Goal: Book appointment/travel/reservation

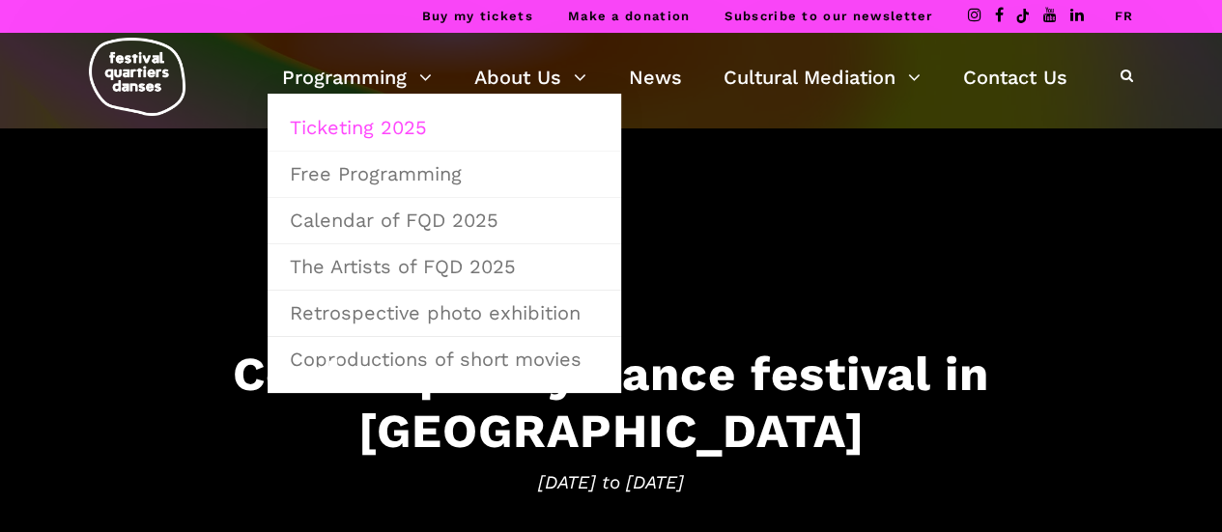
click at [377, 125] on link "Ticketing 2025" at bounding box center [444, 127] width 332 height 44
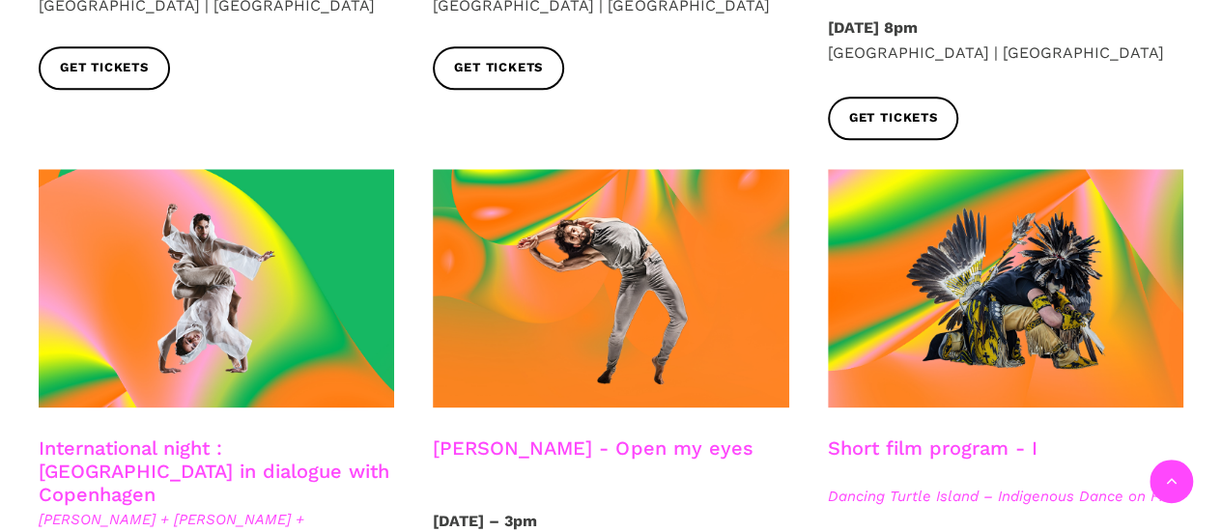
scroll to position [1063, 0]
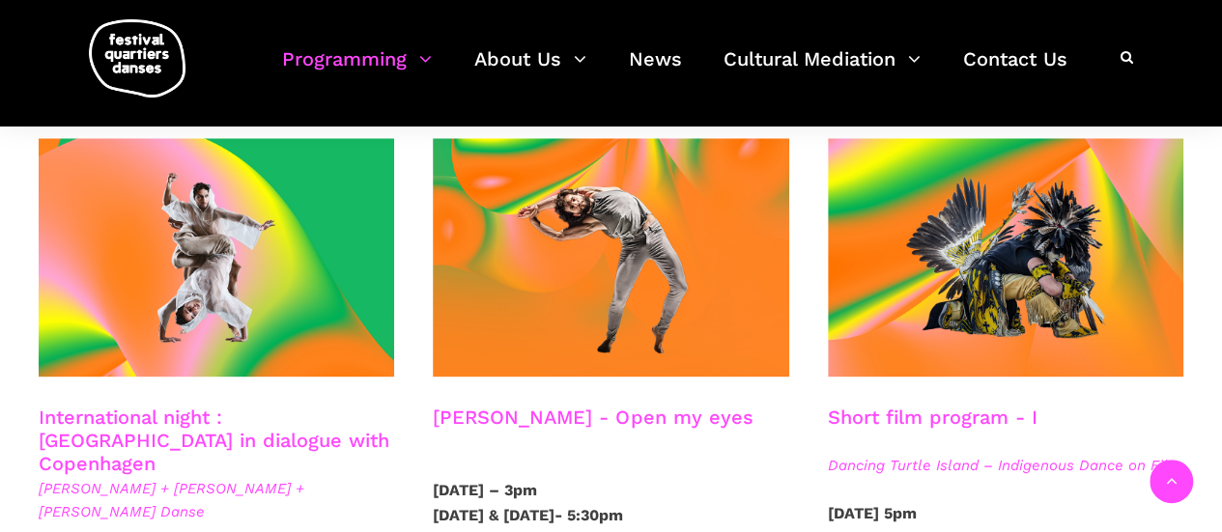
click at [940, 406] on h3 "Short film program - I" at bounding box center [933, 430] width 210 height 48
click at [917, 504] on strong "[DATE] 5pm" at bounding box center [872, 513] width 89 height 18
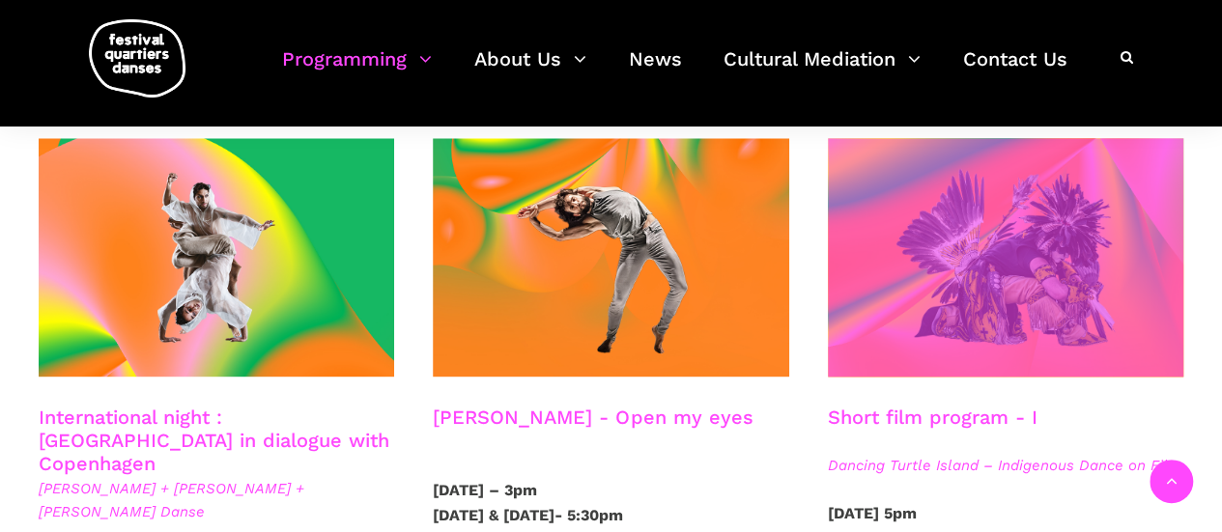
click at [950, 265] on span at bounding box center [1006, 257] width 356 height 239
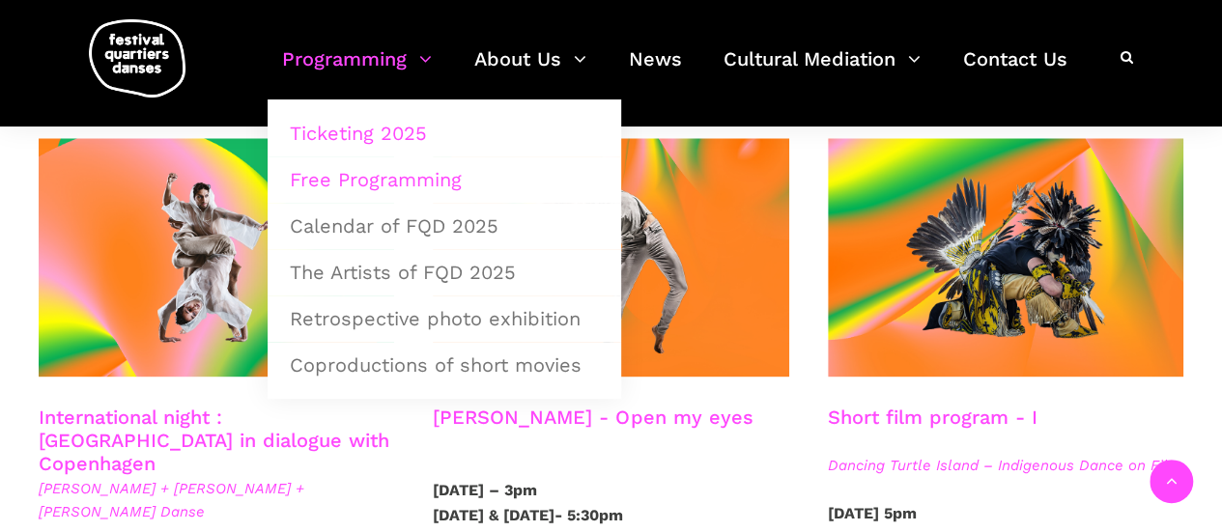
click at [391, 186] on link "Free Programming" at bounding box center [444, 179] width 332 height 44
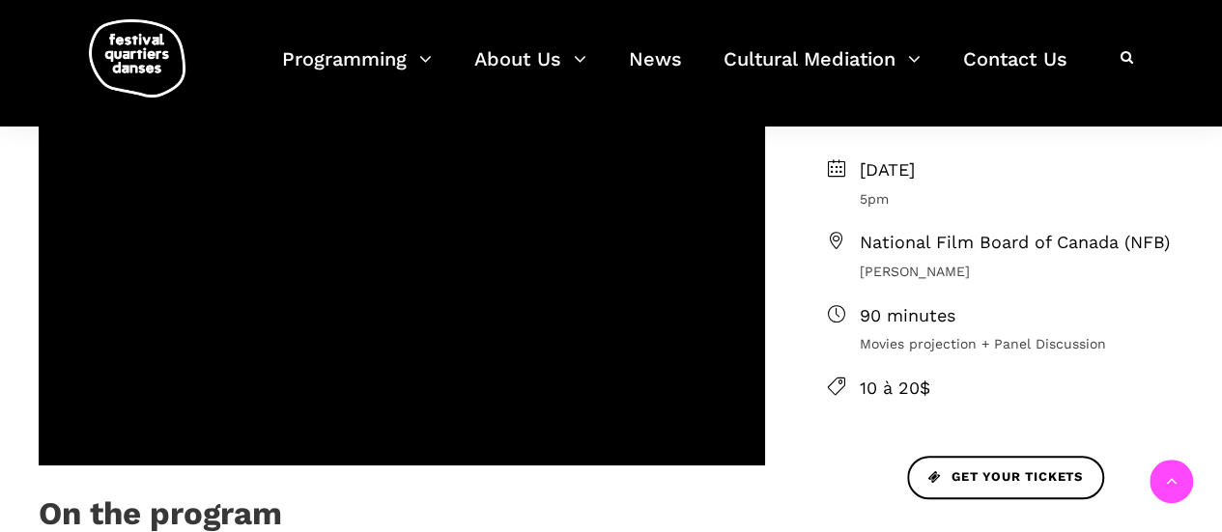
scroll to position [580, 0]
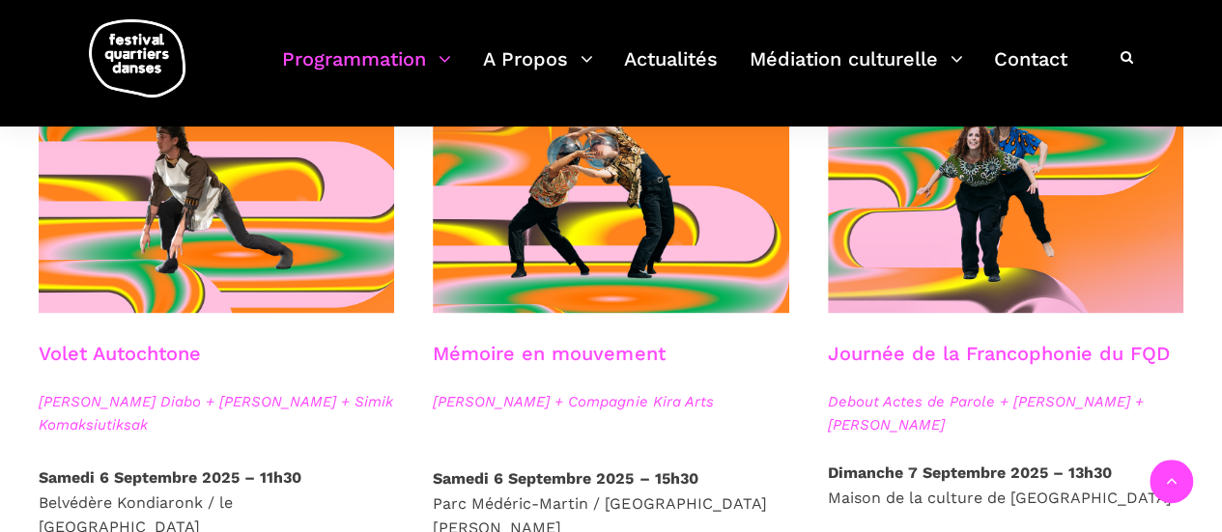
scroll to position [1063, 0]
